Goal: Entertainment & Leisure: Browse casually

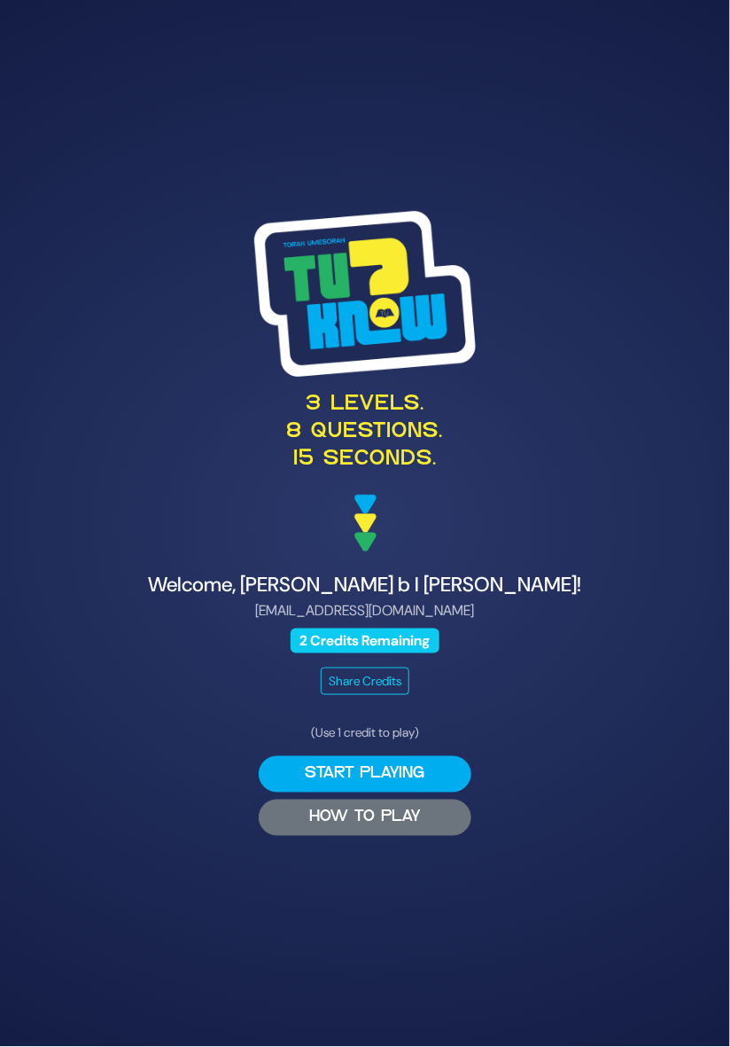
click at [449, 836] on button "HOW TO PLAY" at bounding box center [365, 818] width 213 height 36
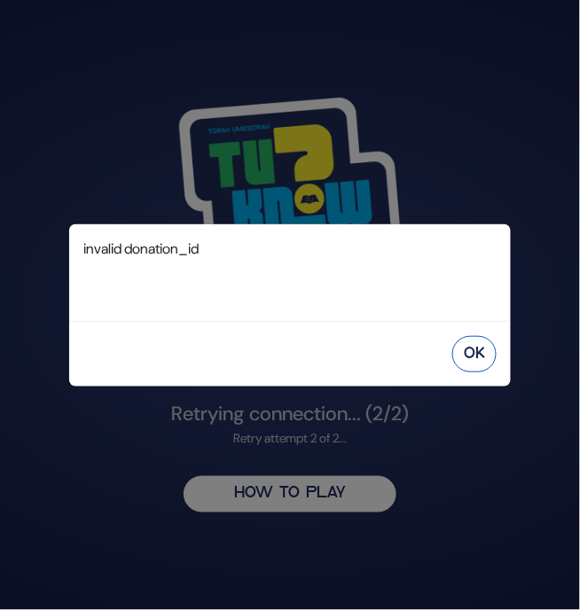
click at [475, 367] on button "OK" at bounding box center [474, 354] width 44 height 36
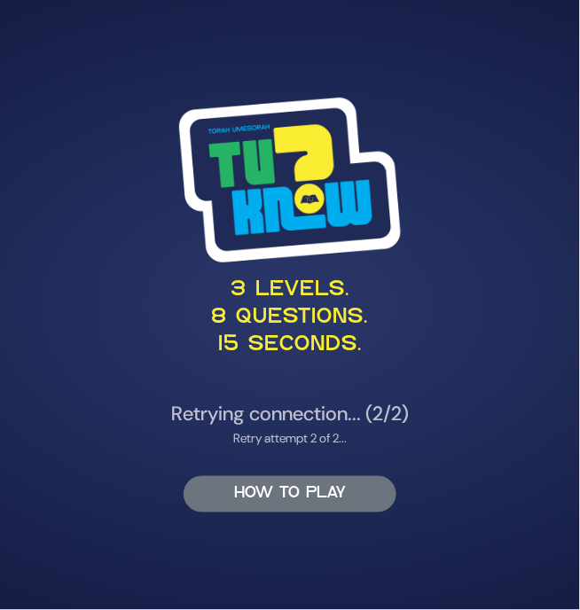
click at [369, 512] on button "HOW TO PLAY" at bounding box center [289, 494] width 213 height 36
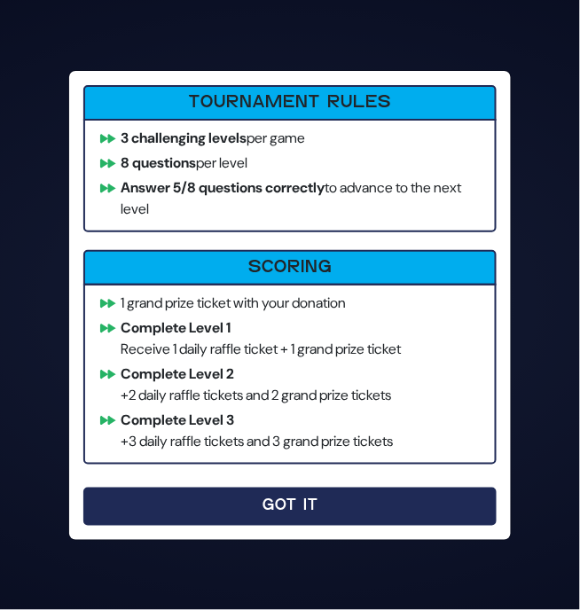
click at [387, 519] on button "Got It" at bounding box center [289, 507] width 413 height 38
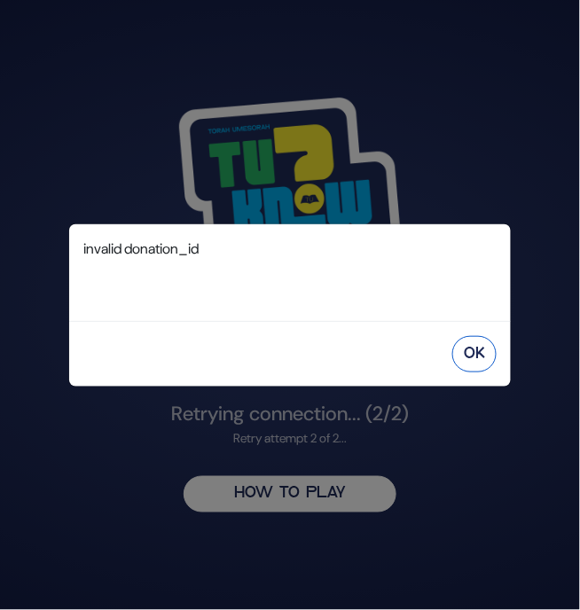
click at [488, 372] on button "OK" at bounding box center [474, 354] width 44 height 36
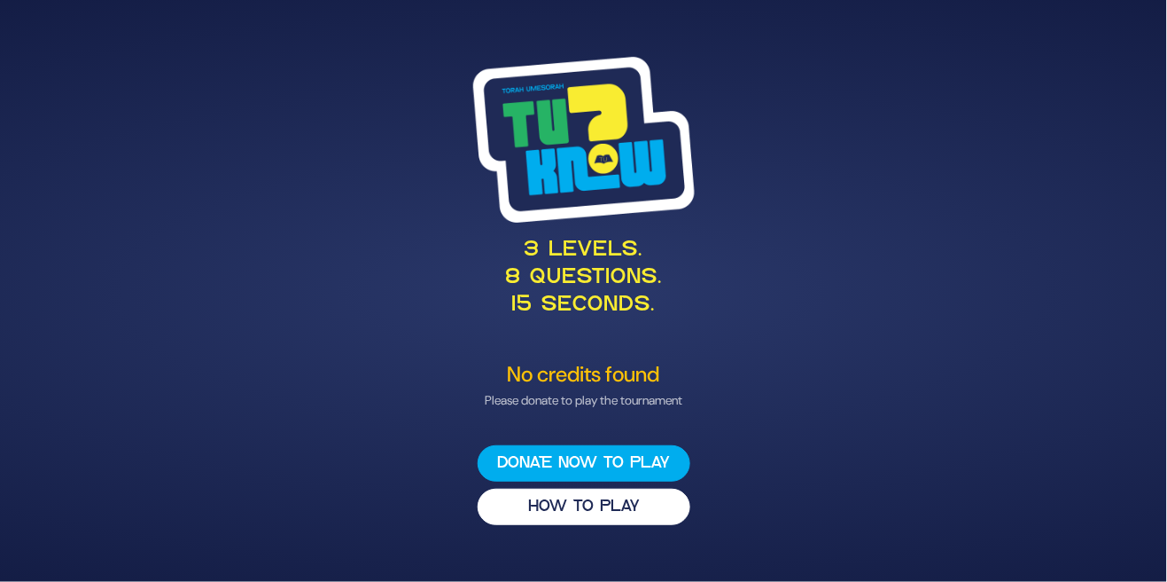
scroll to position [85, 0]
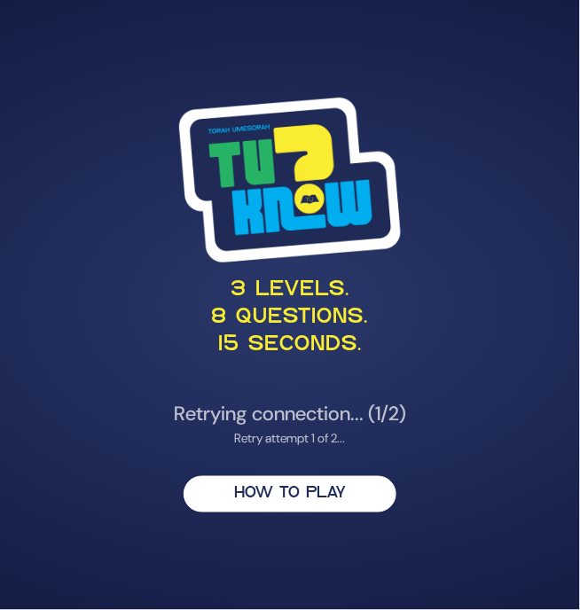
scroll to position [57, 0]
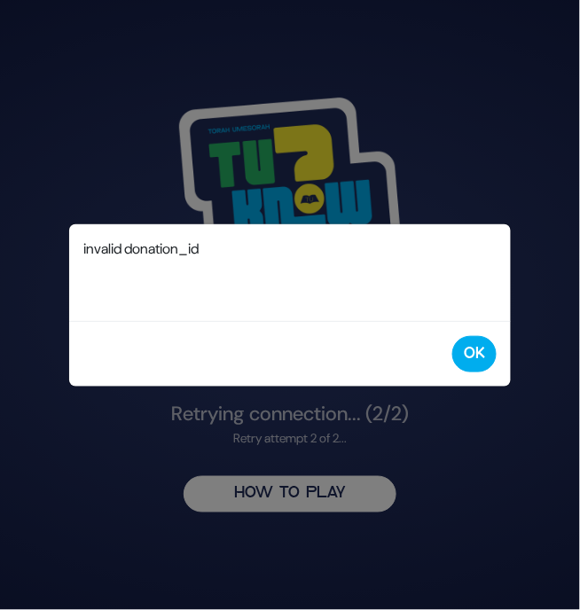
click at [493, 342] on div "OK" at bounding box center [289, 354] width 441 height 66
click at [479, 349] on button "OK" at bounding box center [474, 354] width 44 height 36
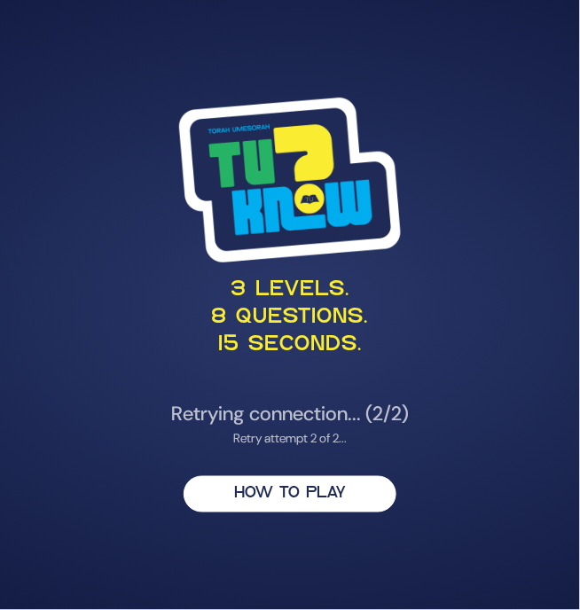
scroll to position [0, 0]
